Goal: Information Seeking & Learning: Learn about a topic

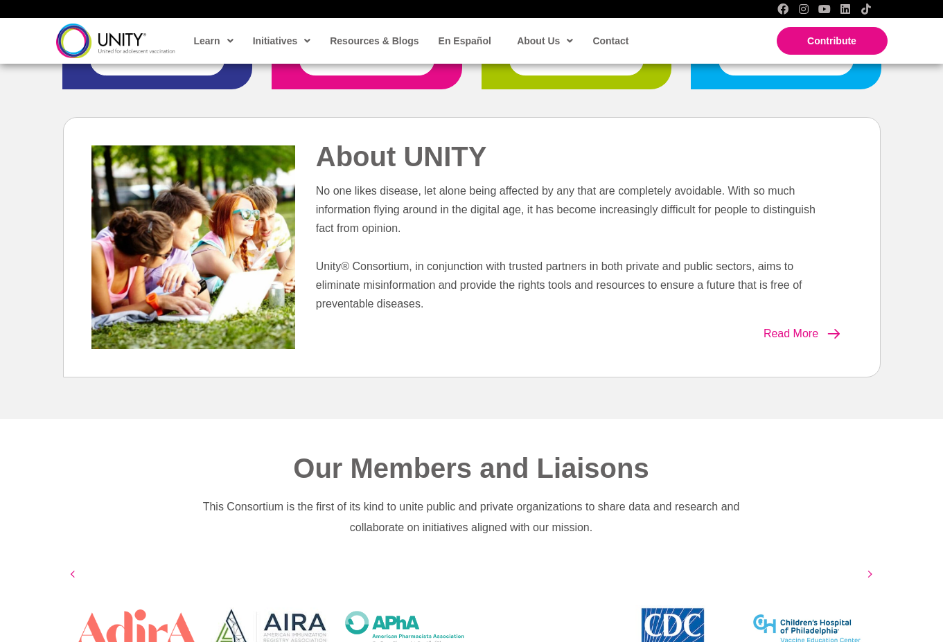
scroll to position [380, 0]
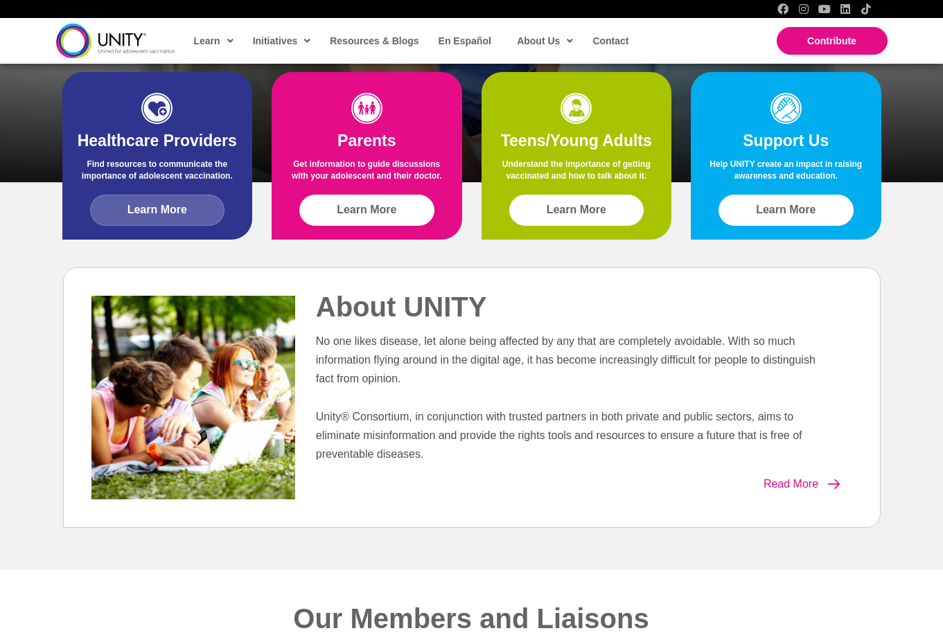
click at [157, 208] on span "Learn More" at bounding box center [158, 210] width 60 height 12
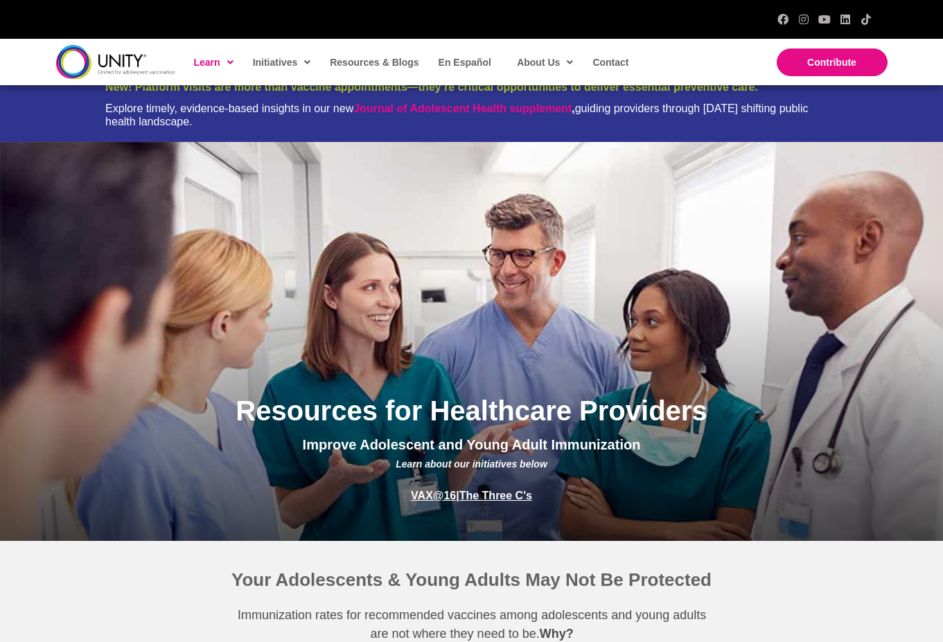
scroll to position [15, 0]
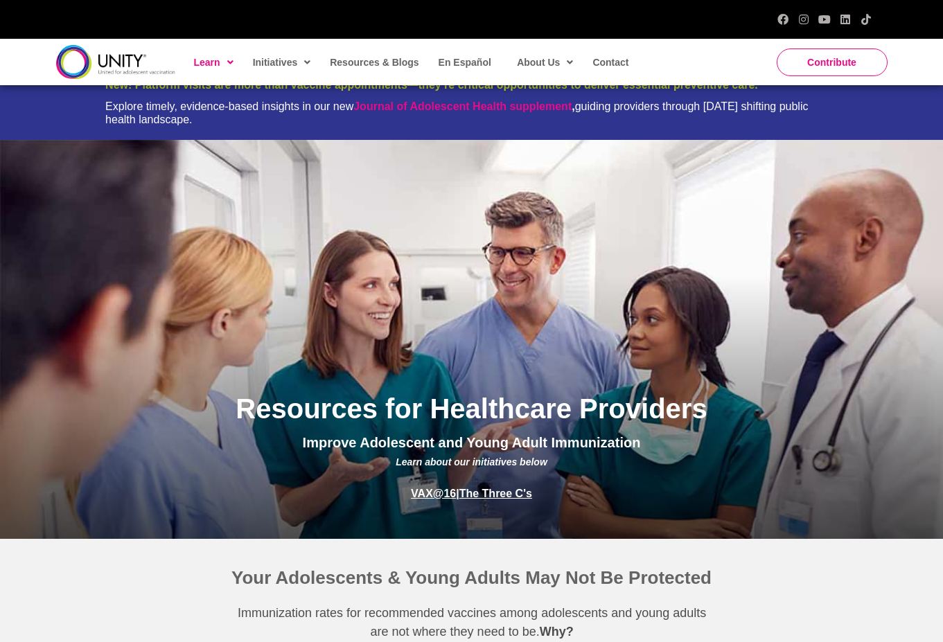
click at [825, 56] on link "Contribute" at bounding box center [832, 63] width 111 height 28
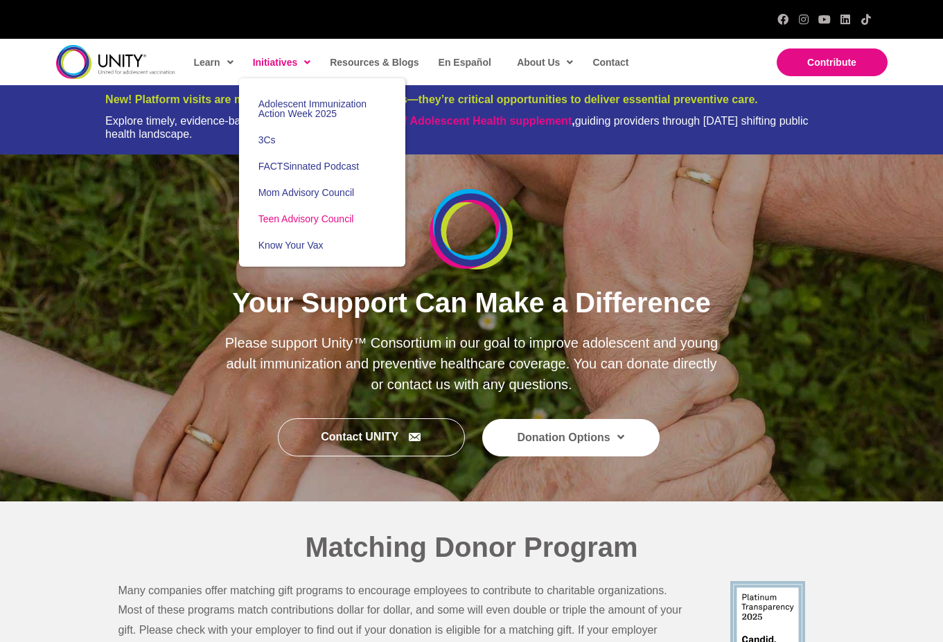
click at [324, 224] on span "Teen Advisory Council" at bounding box center [307, 218] width 96 height 11
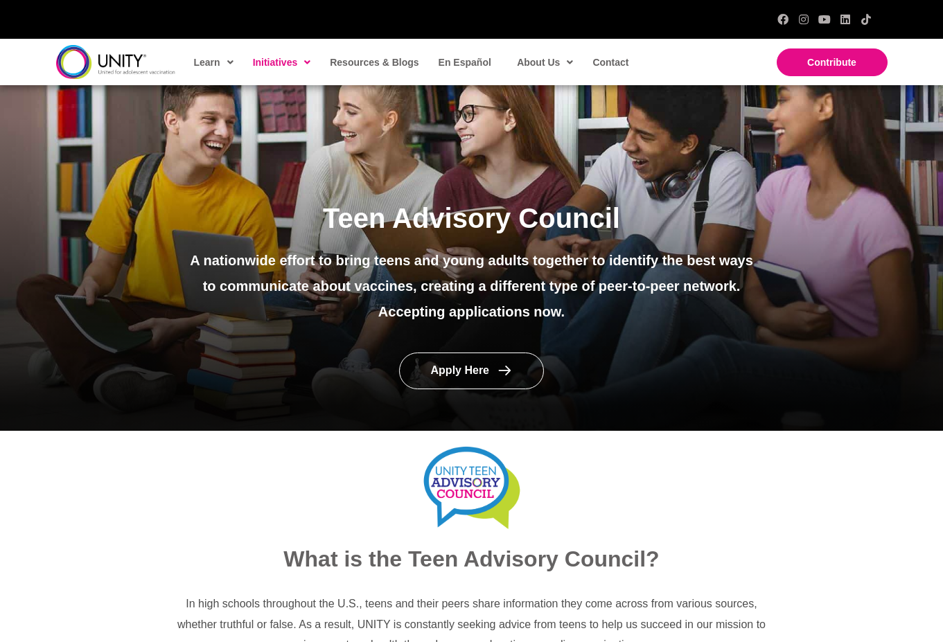
scroll to position [104, 0]
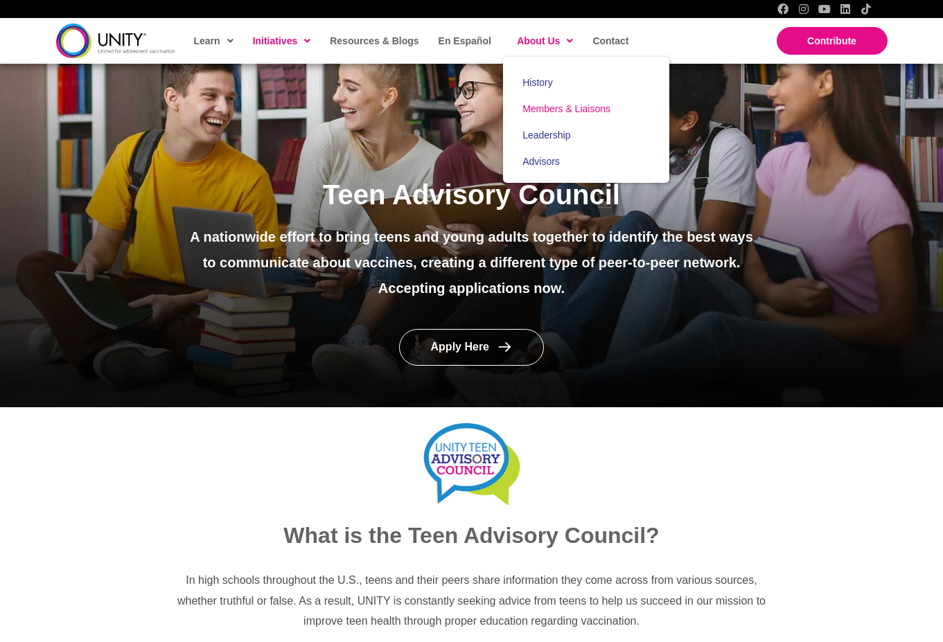
click at [553, 110] on span "Members & Liaisons" at bounding box center [567, 108] width 88 height 11
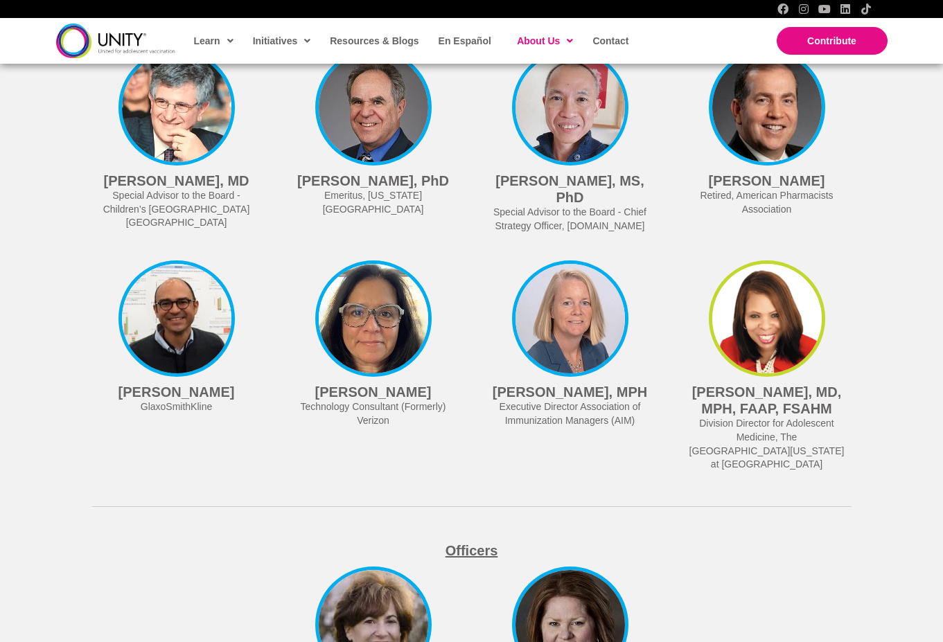
scroll to position [3627, 0]
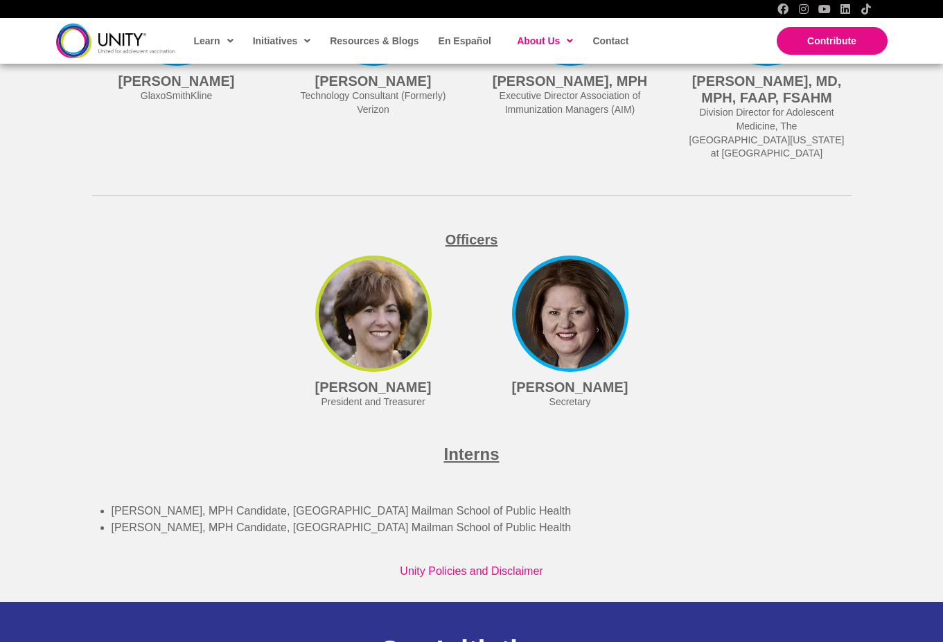
click at [403, 323] on img at bounding box center [373, 314] width 116 height 116
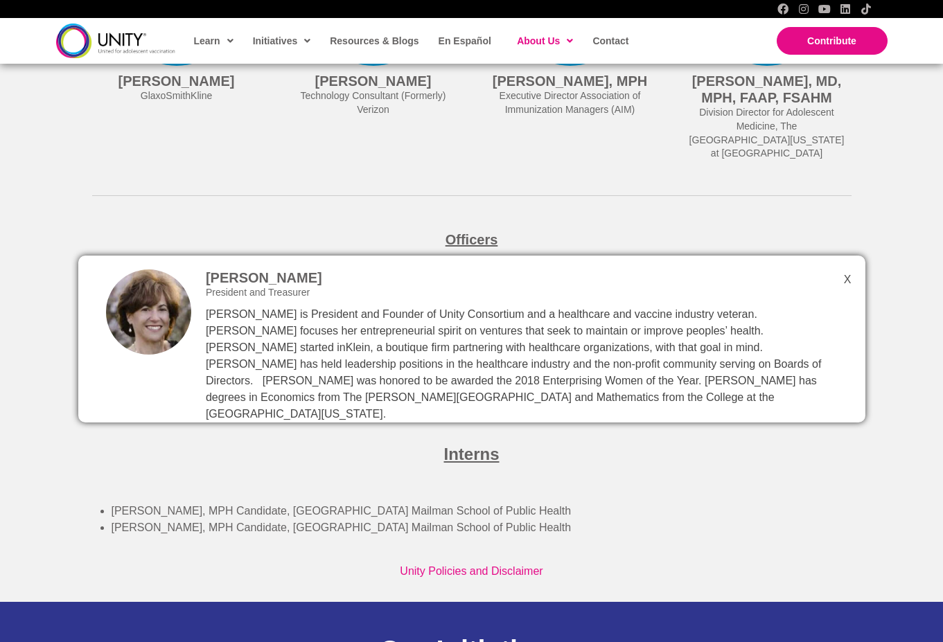
click at [629, 455] on div "Interns" at bounding box center [471, 458] width 787 height 56
click at [848, 258] on div "[PERSON_NAME] President and Treasurer [PERSON_NAME] is President and Founder of…" at bounding box center [471, 340] width 787 height 168
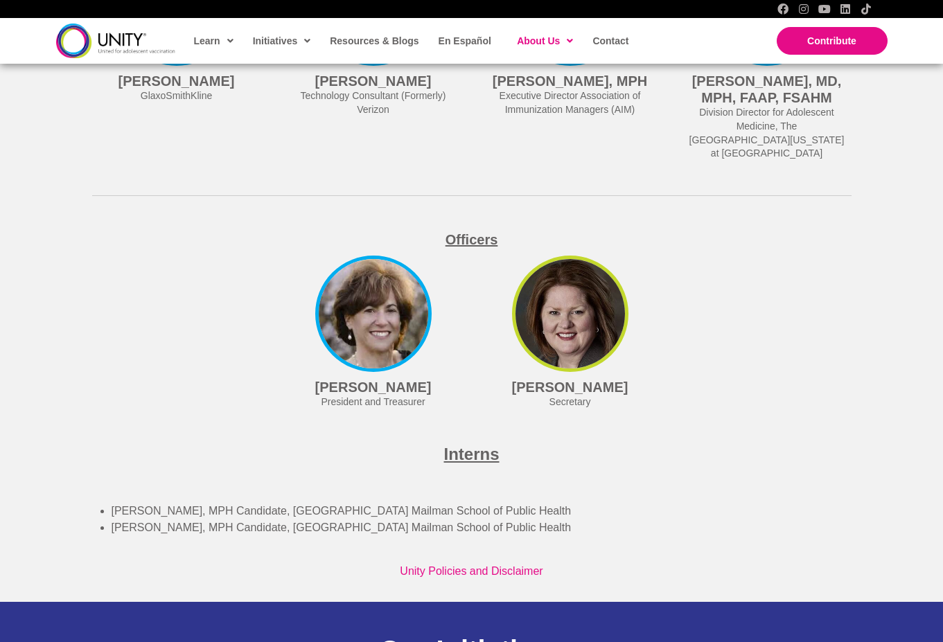
click at [575, 304] on img at bounding box center [570, 314] width 116 height 116
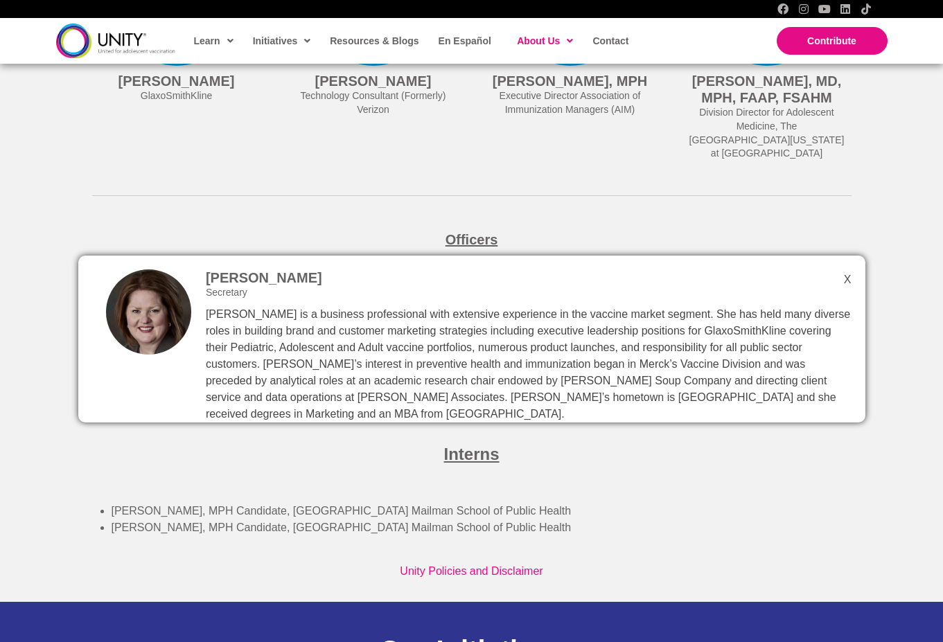
click at [850, 266] on div "[PERSON_NAME] Secretary [PERSON_NAME] is a business professional with extensive…" at bounding box center [471, 340] width 787 height 168
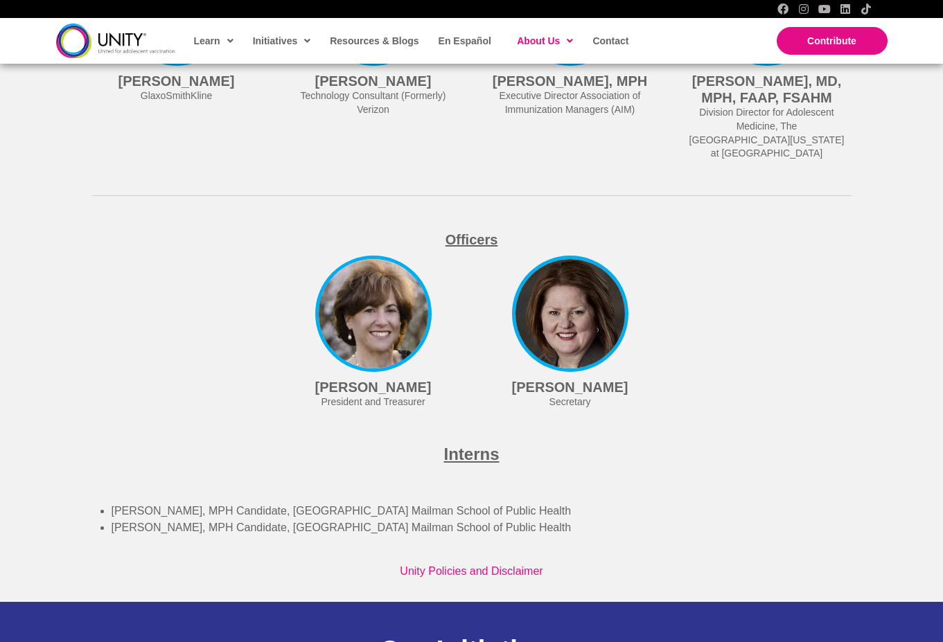
click at [805, 444] on h3 "Interns" at bounding box center [472, 454] width 760 height 21
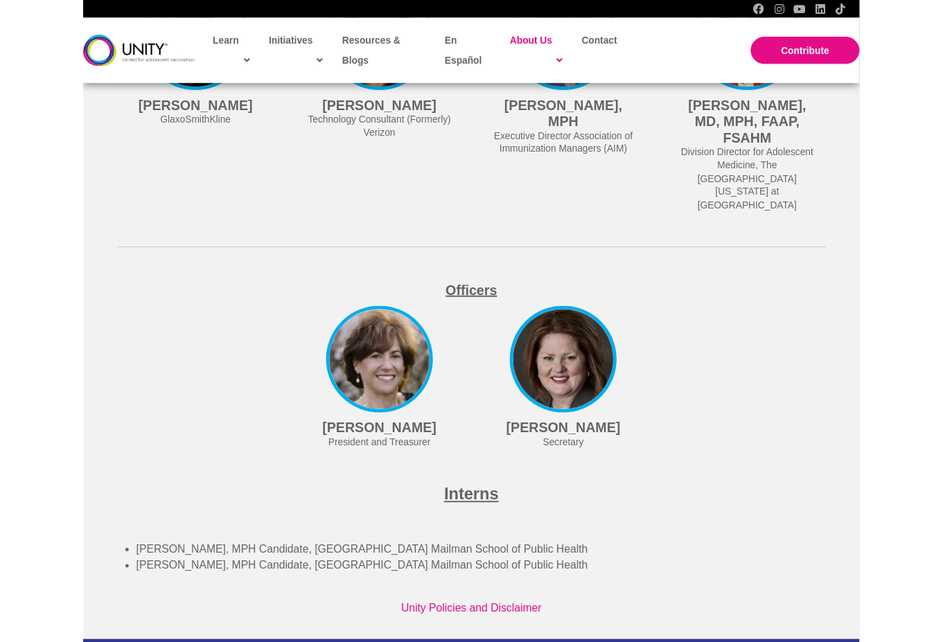
scroll to position [3610, 0]
